Goal: Obtain resource: Download file/media

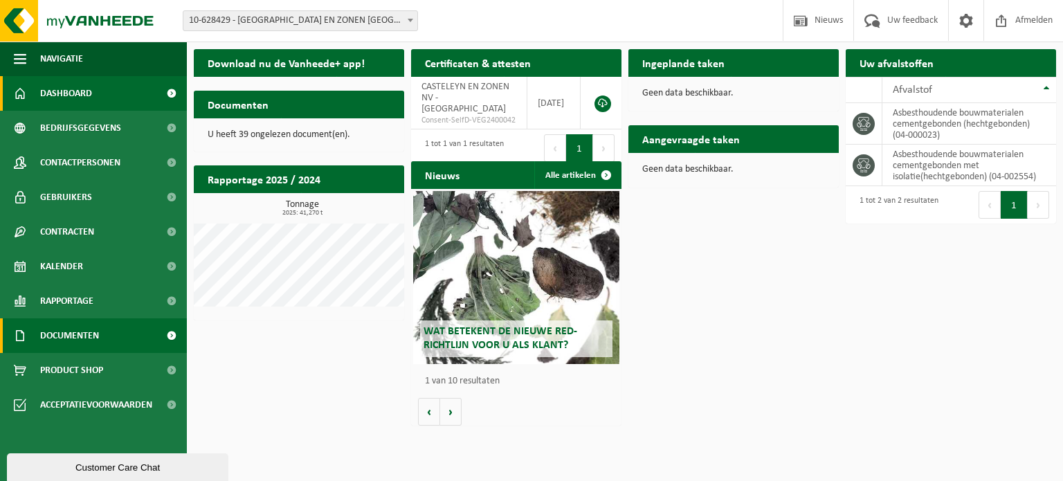
click at [167, 332] on span at bounding box center [171, 335] width 31 height 35
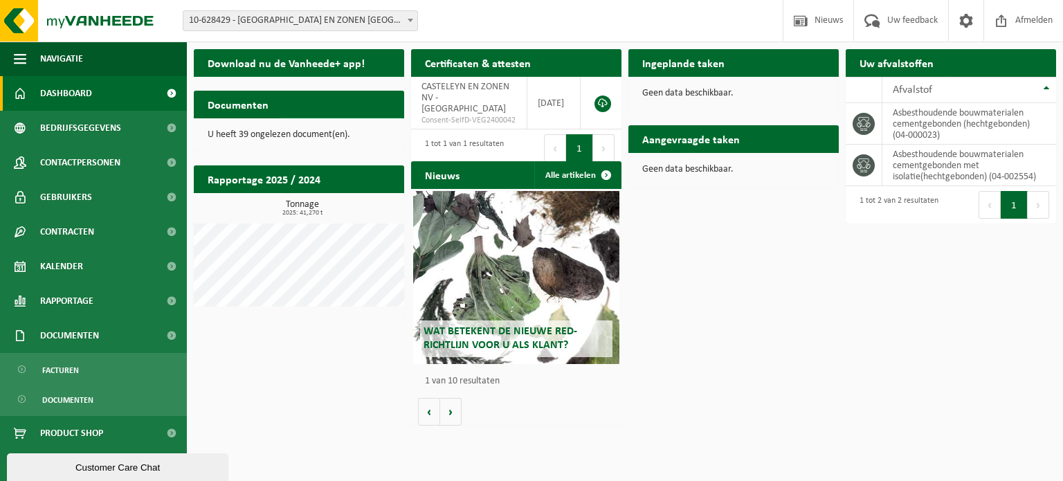
click at [310, 127] on span "Bekijk uw documenten" at bounding box center [335, 131] width 87 height 9
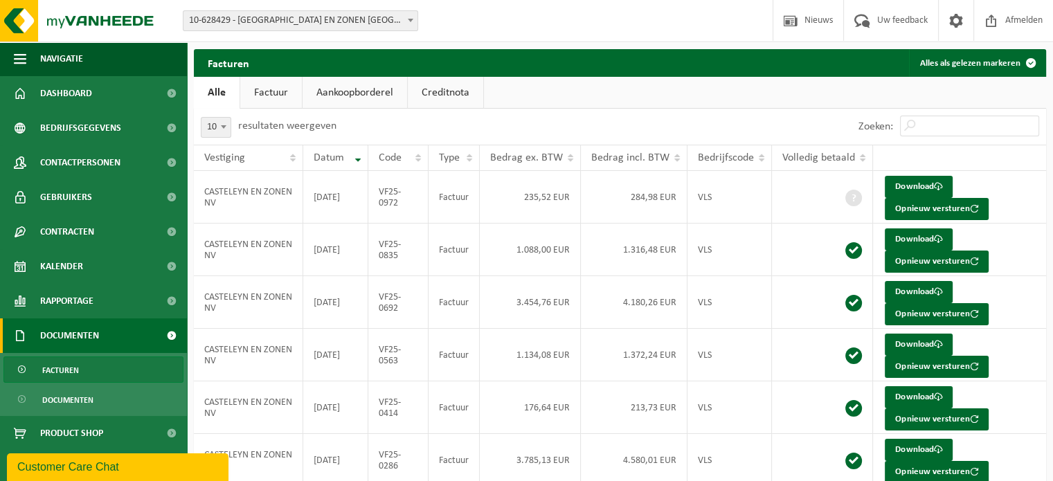
click at [347, 97] on link "Aankoopborderel" at bounding box center [354, 93] width 105 height 32
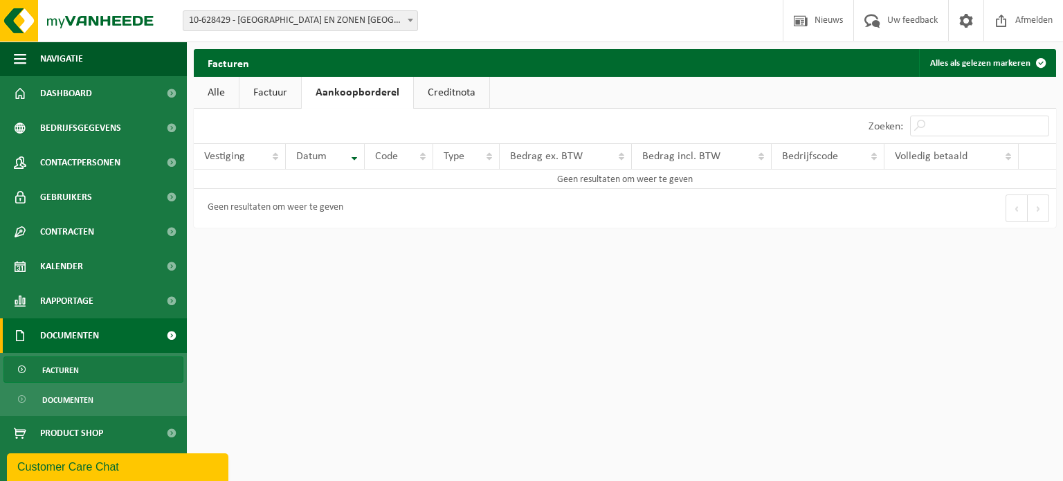
click at [288, 100] on link "Factuur" at bounding box center [270, 93] width 62 height 32
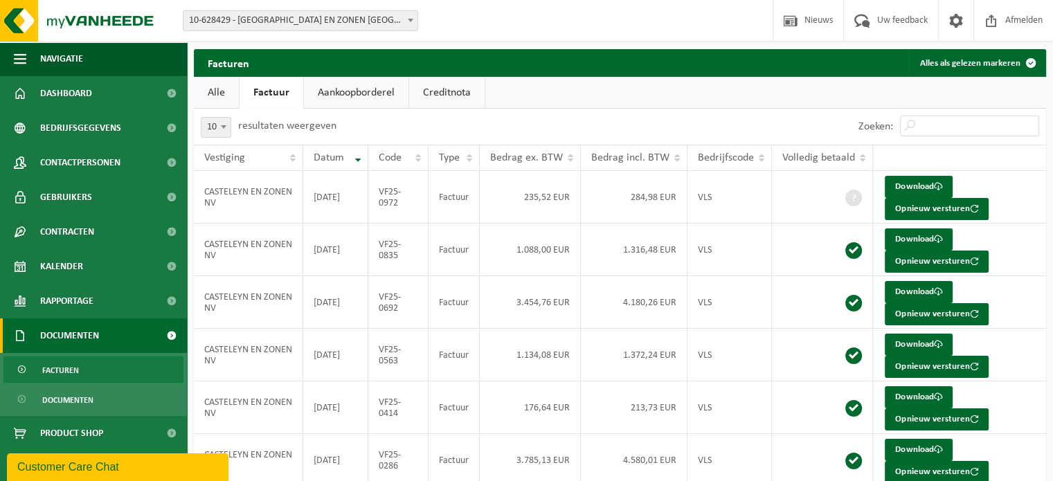
click at [433, 95] on link "Creditnota" at bounding box center [446, 93] width 75 height 32
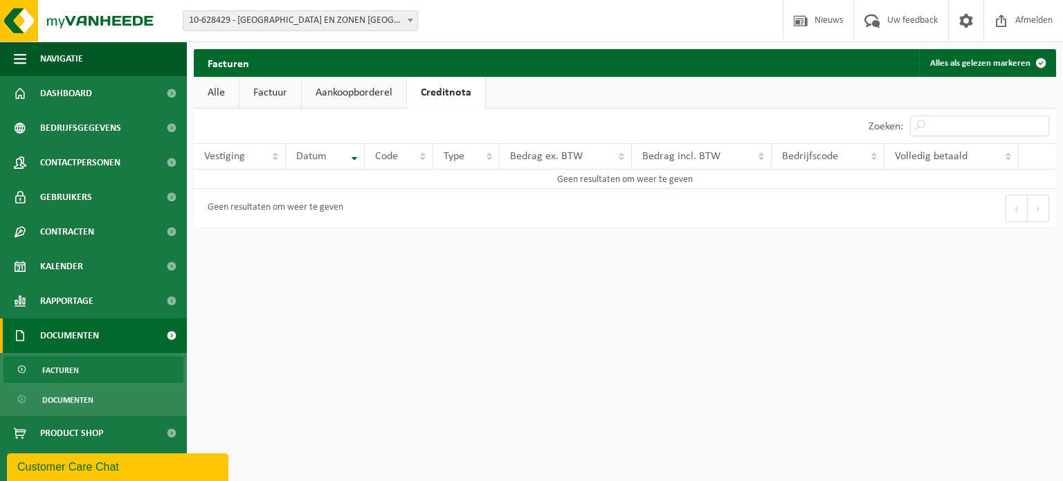
click at [227, 93] on link "Alle" at bounding box center [216, 93] width 45 height 32
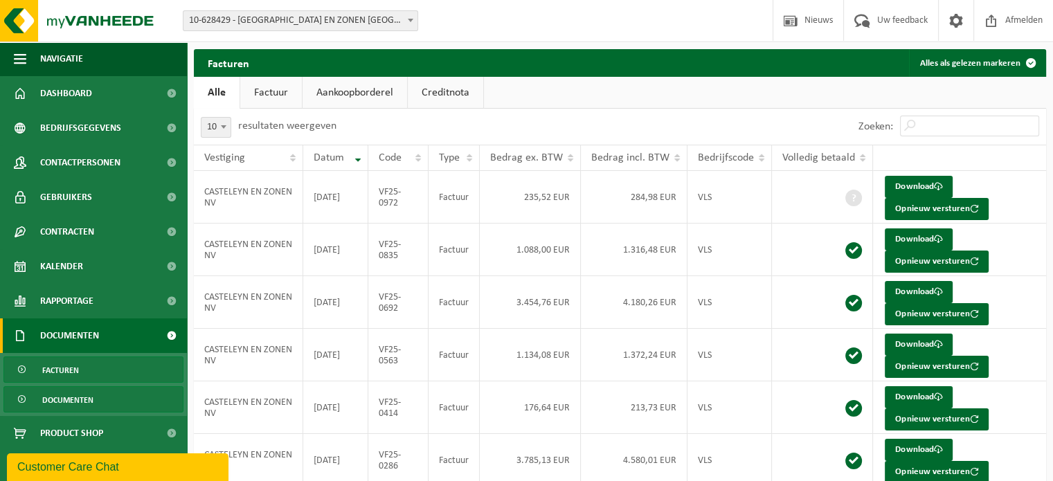
click at [81, 407] on span "Documenten" at bounding box center [67, 400] width 51 height 26
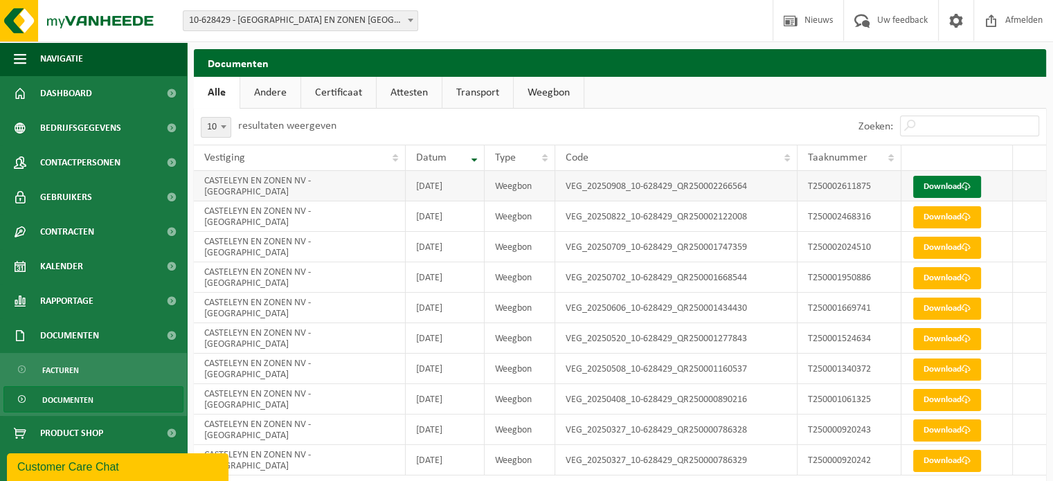
click at [931, 188] on link "Download" at bounding box center [947, 187] width 68 height 22
click at [924, 218] on link "Download" at bounding box center [947, 217] width 68 height 22
